Goal: Complete application form

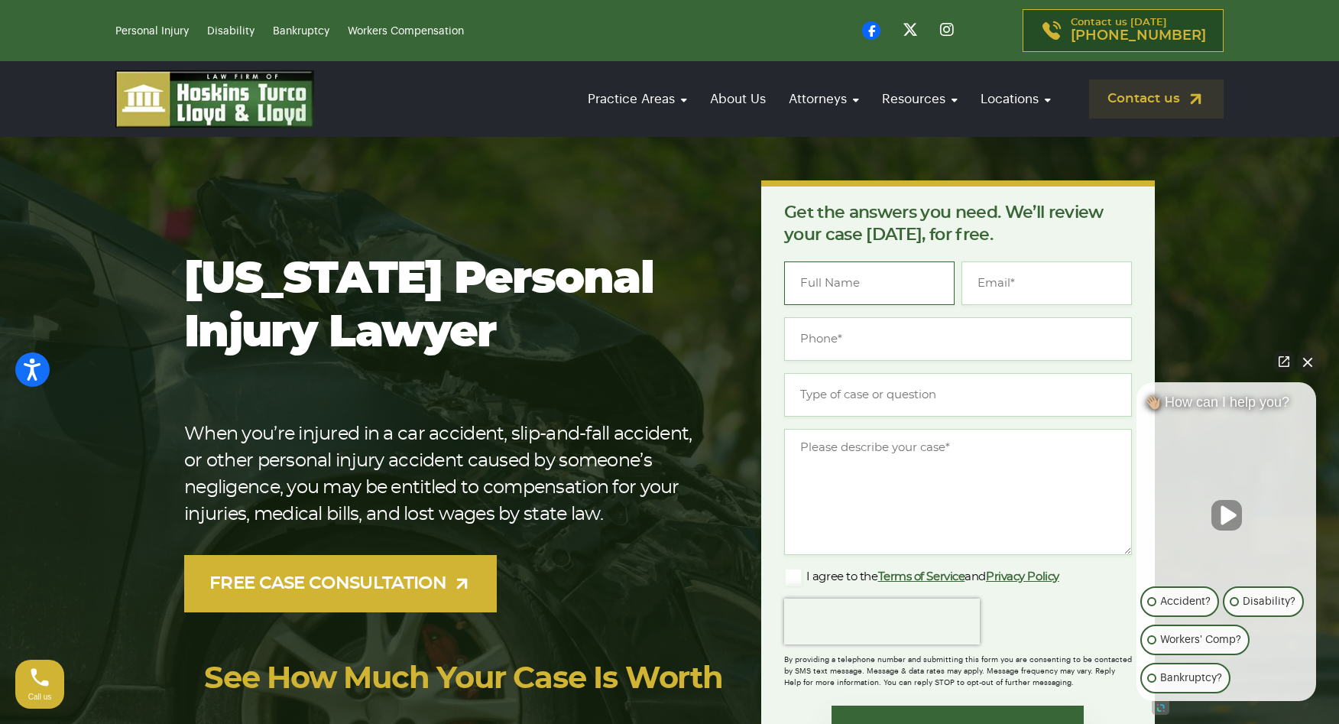
click at [860, 279] on input "Name *" at bounding box center [869, 283] width 170 height 44
click at [815, 283] on input "A" at bounding box center [869, 283] width 170 height 44
drag, startPoint x: 815, startPoint y: 283, endPoint x: 792, endPoint y: 286, distance: 23.1
click at [792, 286] on input "A" at bounding box center [869, 283] width 170 height 44
type input "[PERSON_NAME]"
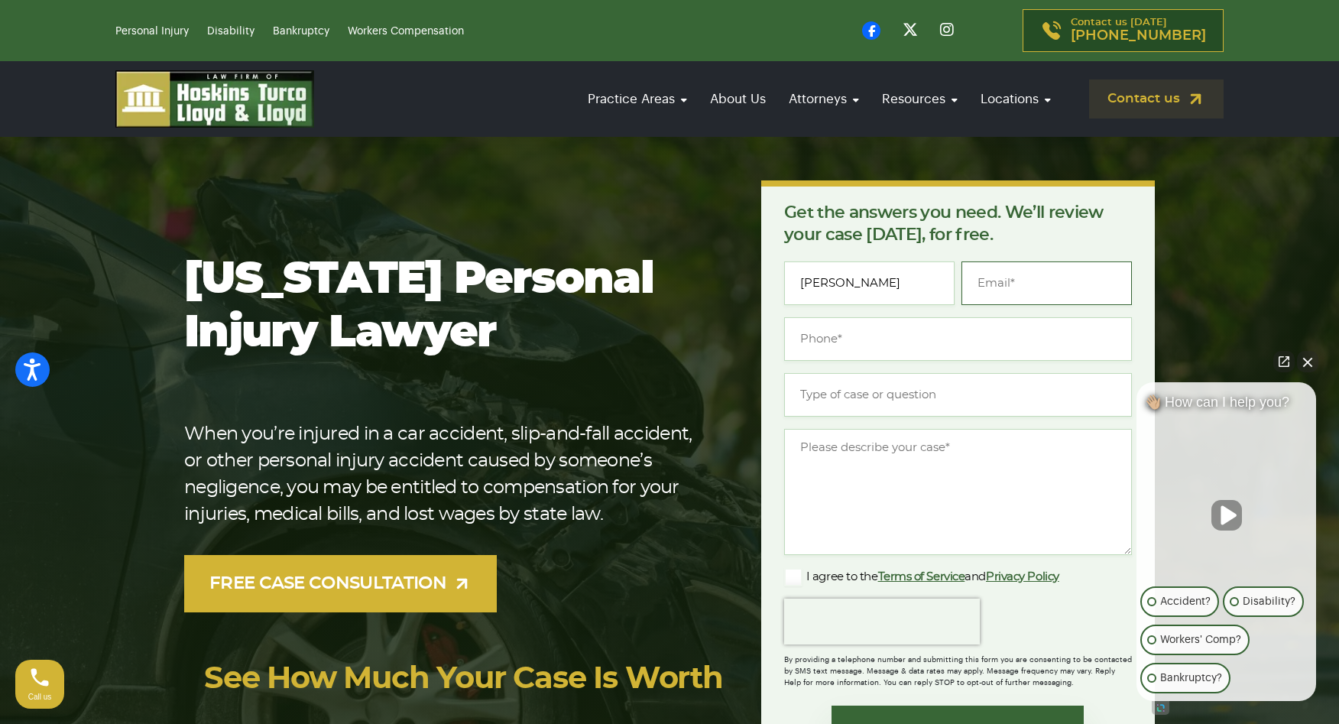
type input "[EMAIL_ADDRESS][DOMAIN_NAME]"
type input "[PHONE_NUMBER]"
drag, startPoint x: 1110, startPoint y: 284, endPoint x: 890, endPoint y: 280, distance: 220.1
click at [961, 281] on input "[EMAIL_ADDRESS][DOMAIN_NAME]" at bounding box center [1046, 283] width 170 height 44
click at [959, 353] on input "[PHONE_NUMBER]" at bounding box center [958, 339] width 348 height 44
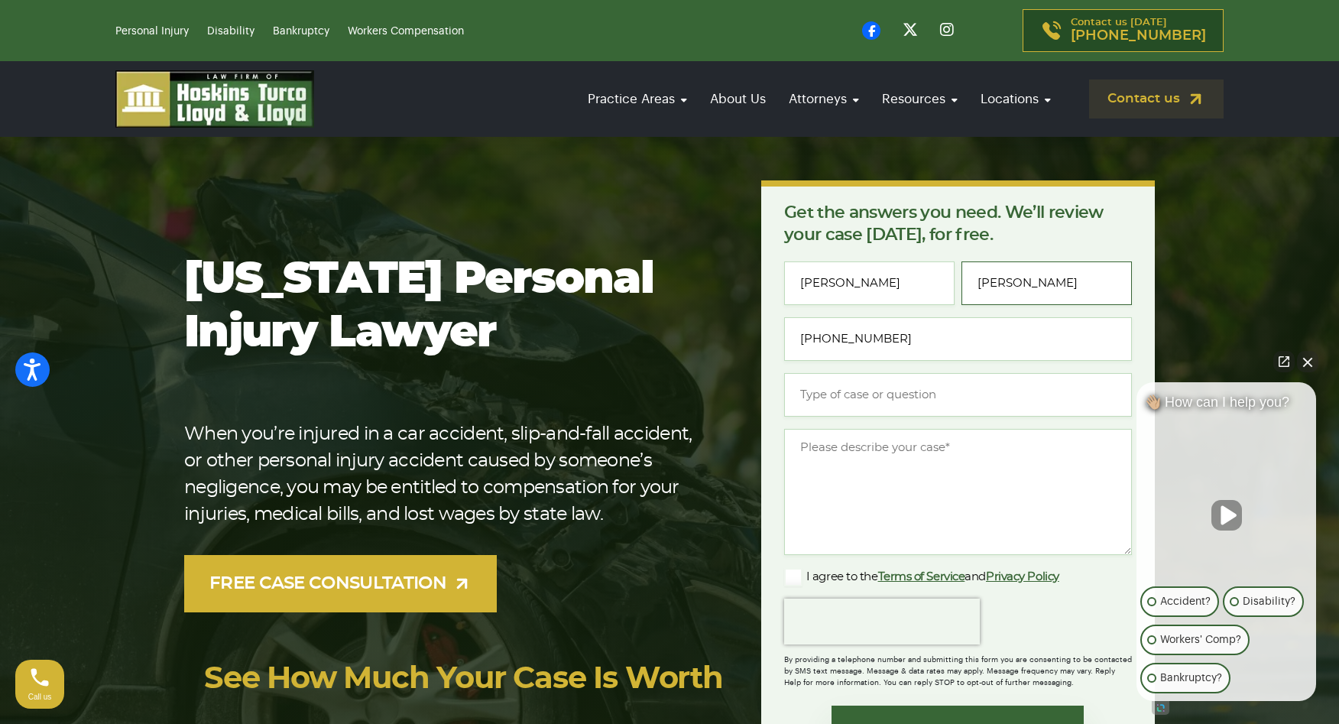
drag, startPoint x: 1076, startPoint y: 275, endPoint x: 816, endPoint y: 275, distance: 259.8
click at [961, 275] on input "[PERSON_NAME]" at bounding box center [1046, 283] width 170 height 44
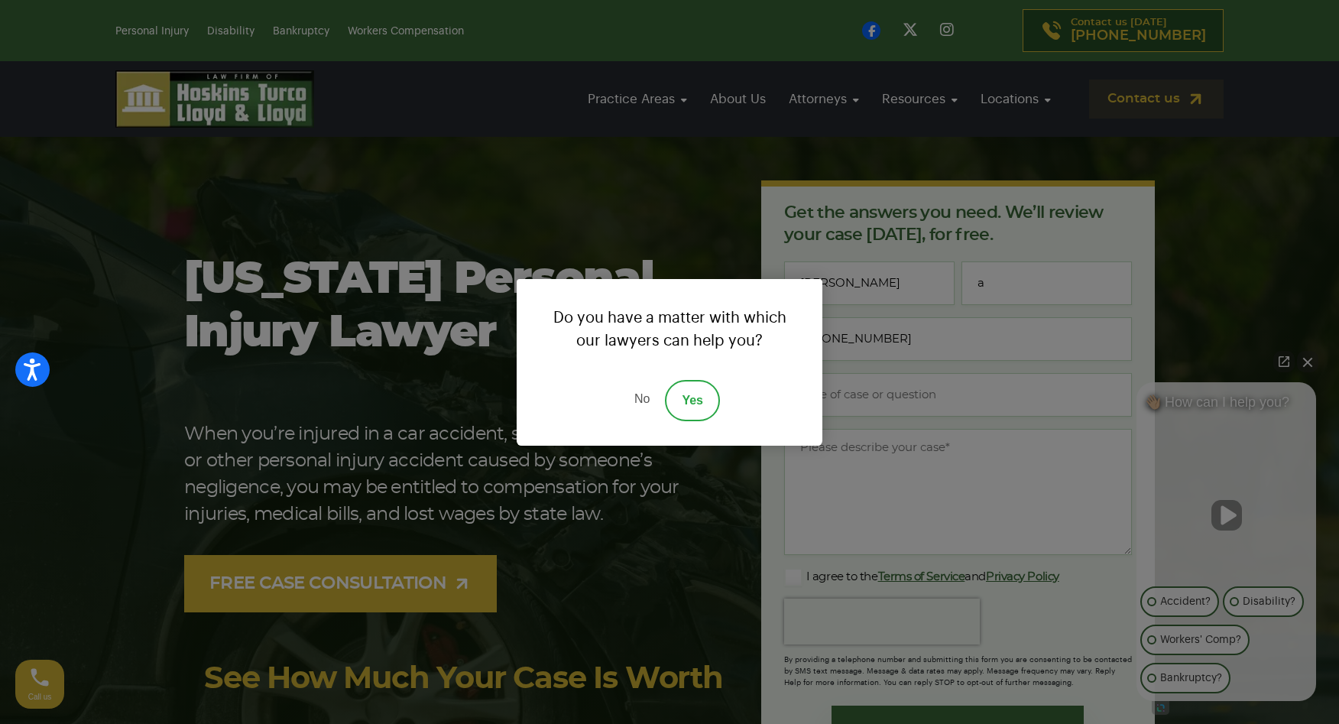
click at [704, 400] on link "Yes" at bounding box center [692, 400] width 55 height 41
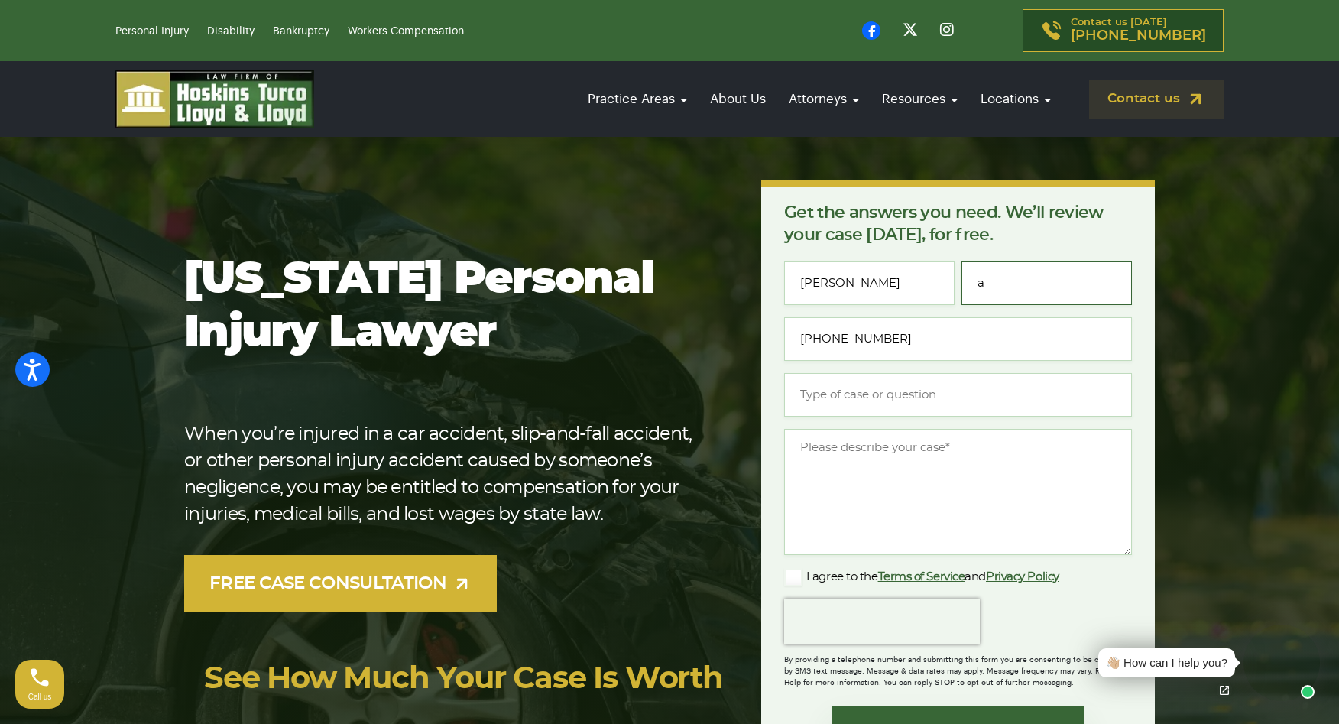
click at [1034, 288] on input "a" at bounding box center [1046, 283] width 170 height 44
type input "[PERSON_NAME][EMAIL_ADDRESS][DOMAIN_NAME]"
type input "[PHONE_NUMBER]"
click at [955, 390] on input "Type of case or question *" at bounding box center [958, 395] width 348 height 44
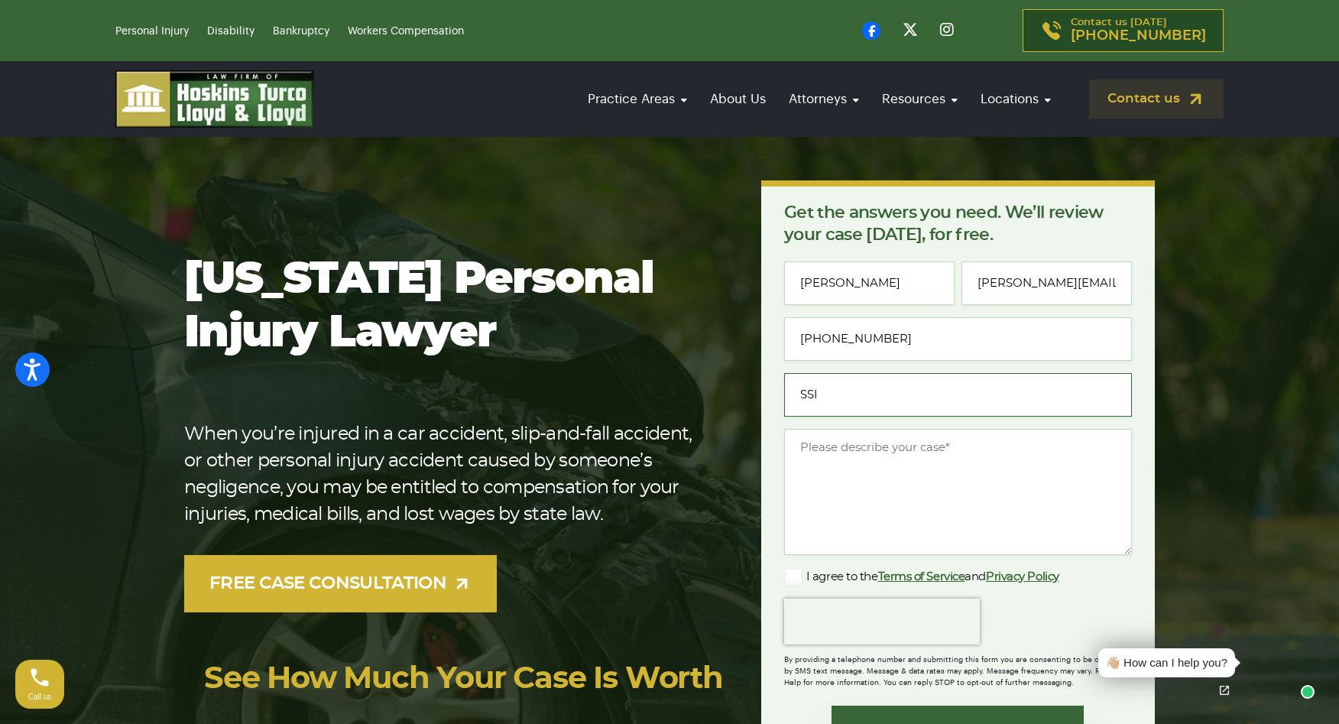
type input "SSI"
type textarea "I"
type textarea "I am a social worker and have an [DEMOGRAPHIC_DATA] patient who"
